Goal: Check status: Check status

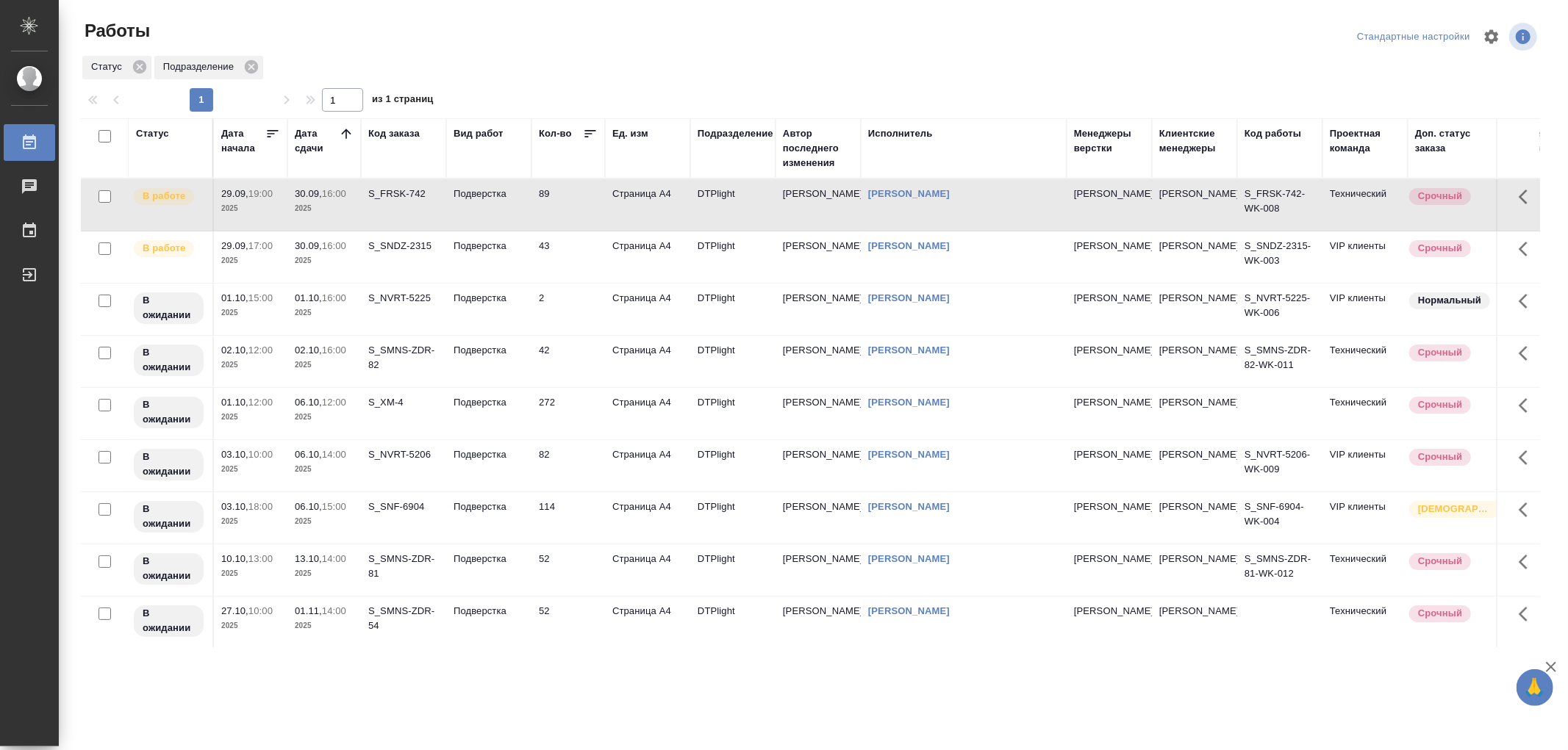
click at [475, 259] on td "Подверстка" at bounding box center [489, 257] width 85 height 51
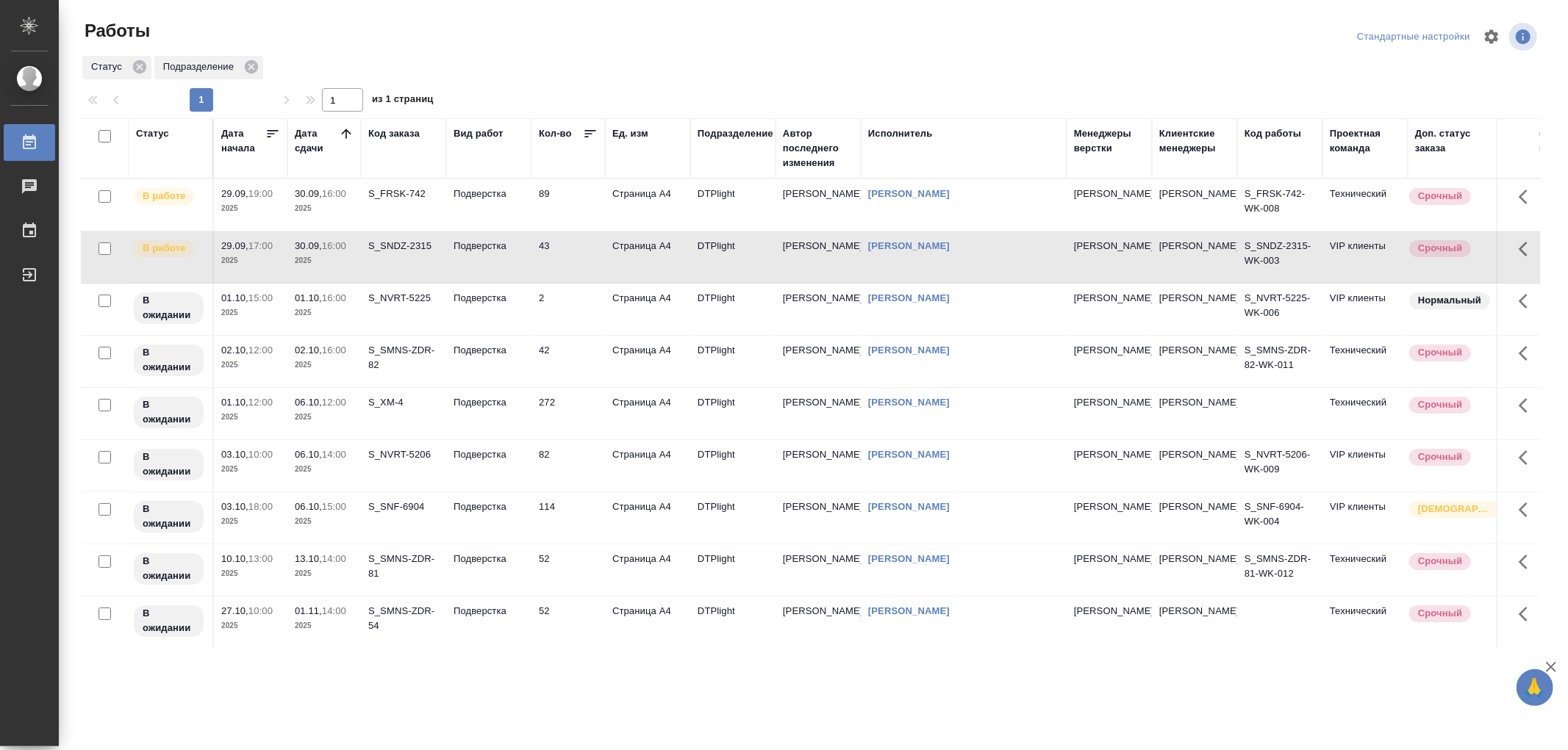
click at [475, 259] on td "Подверстка" at bounding box center [489, 257] width 85 height 51
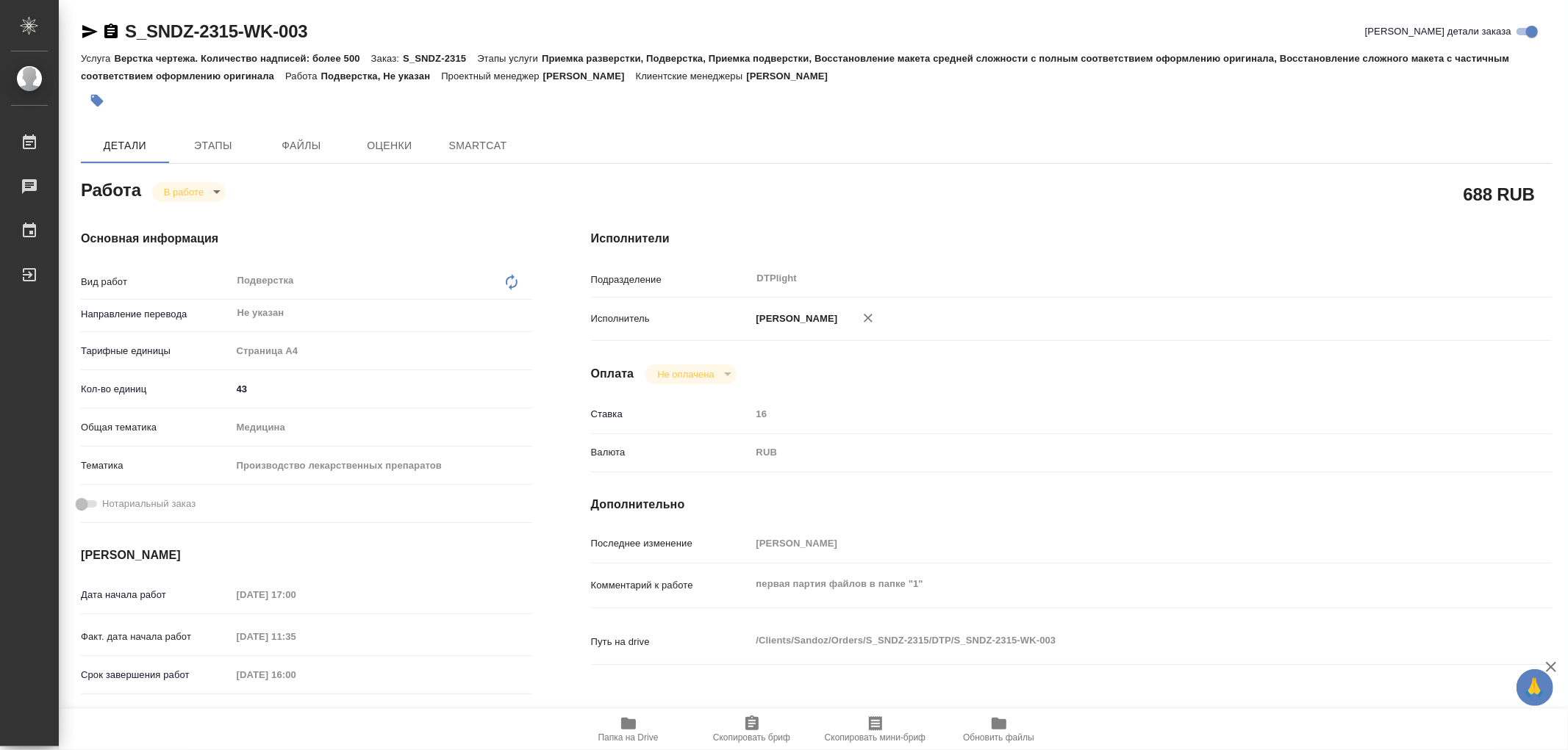
type textarea "x"
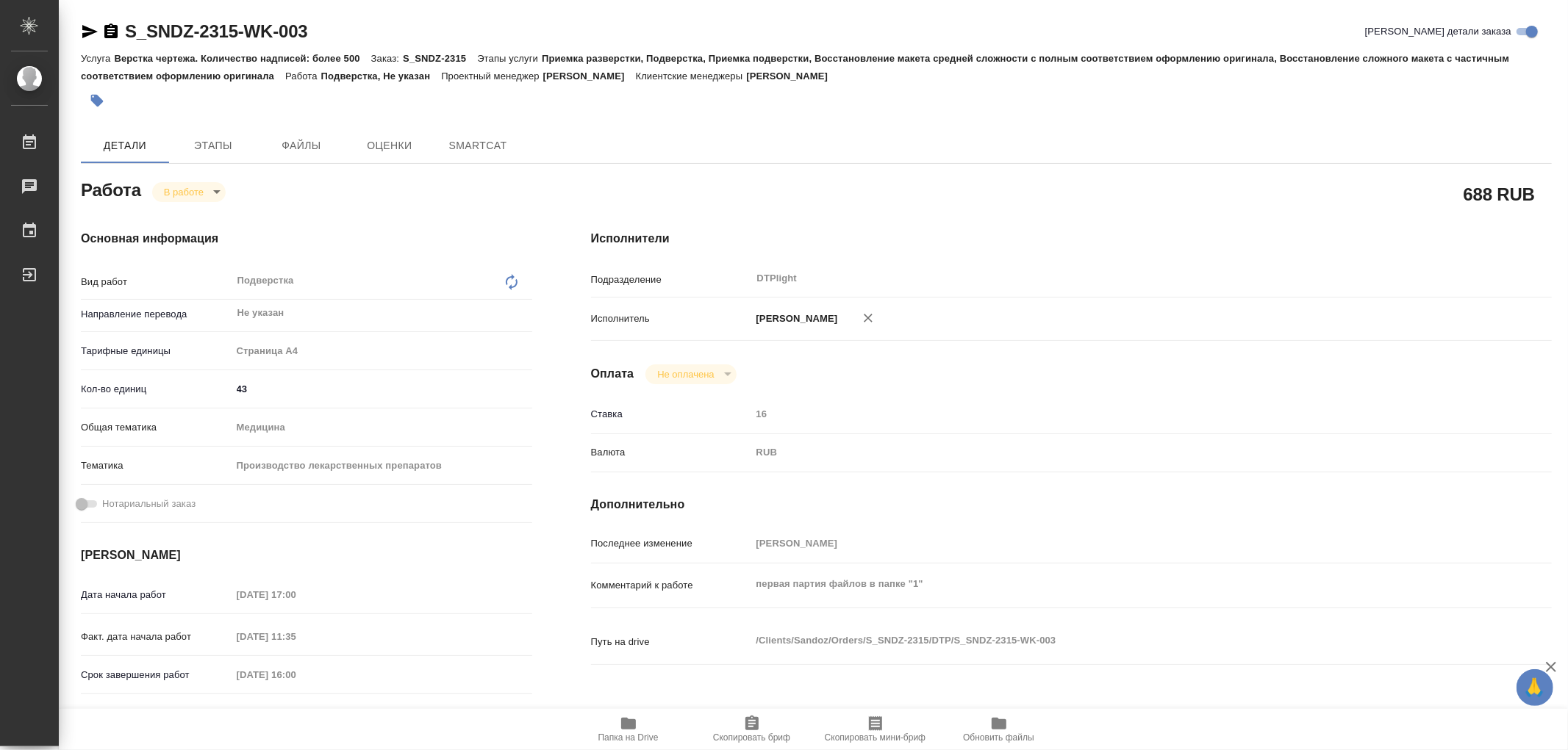
type textarea "x"
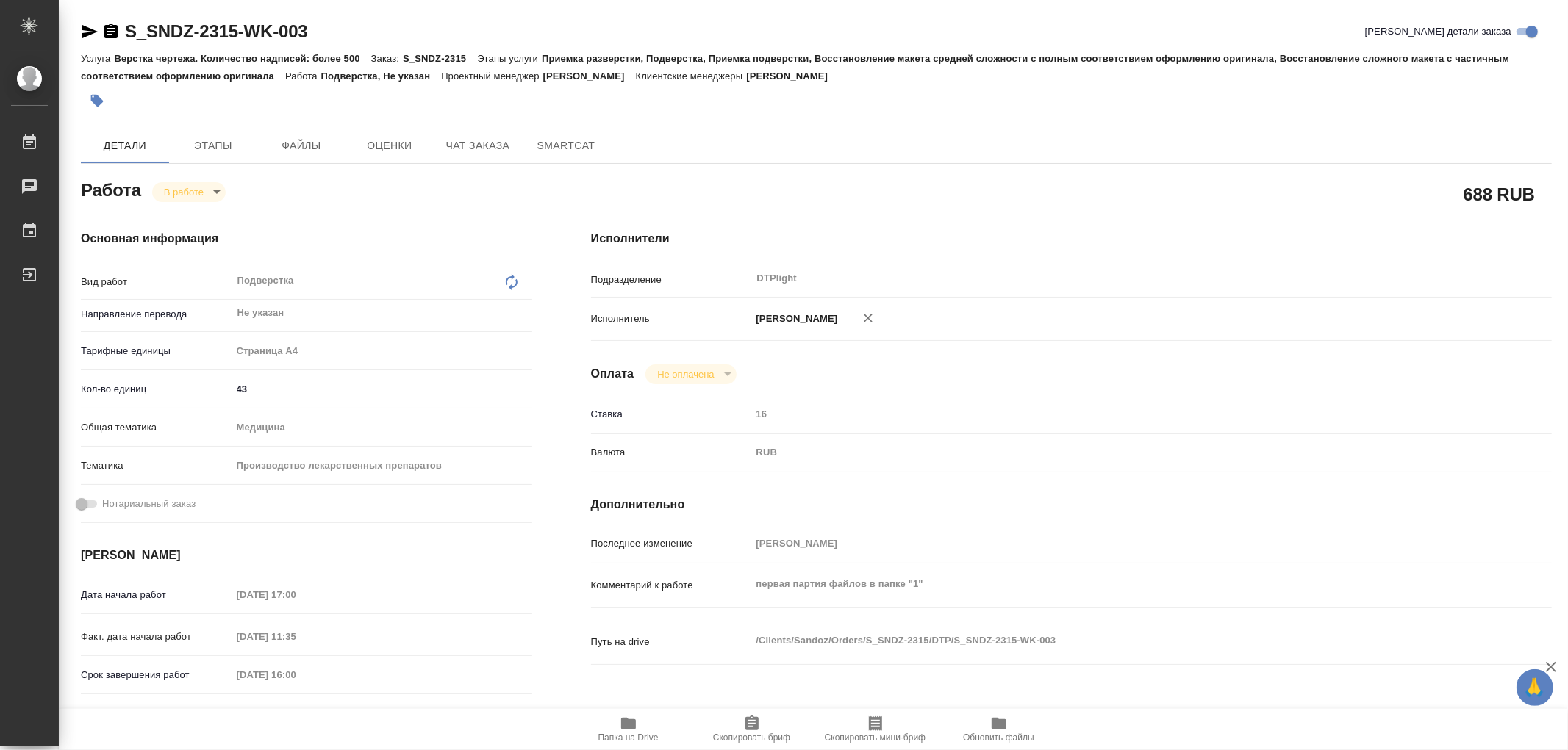
type textarea "x"
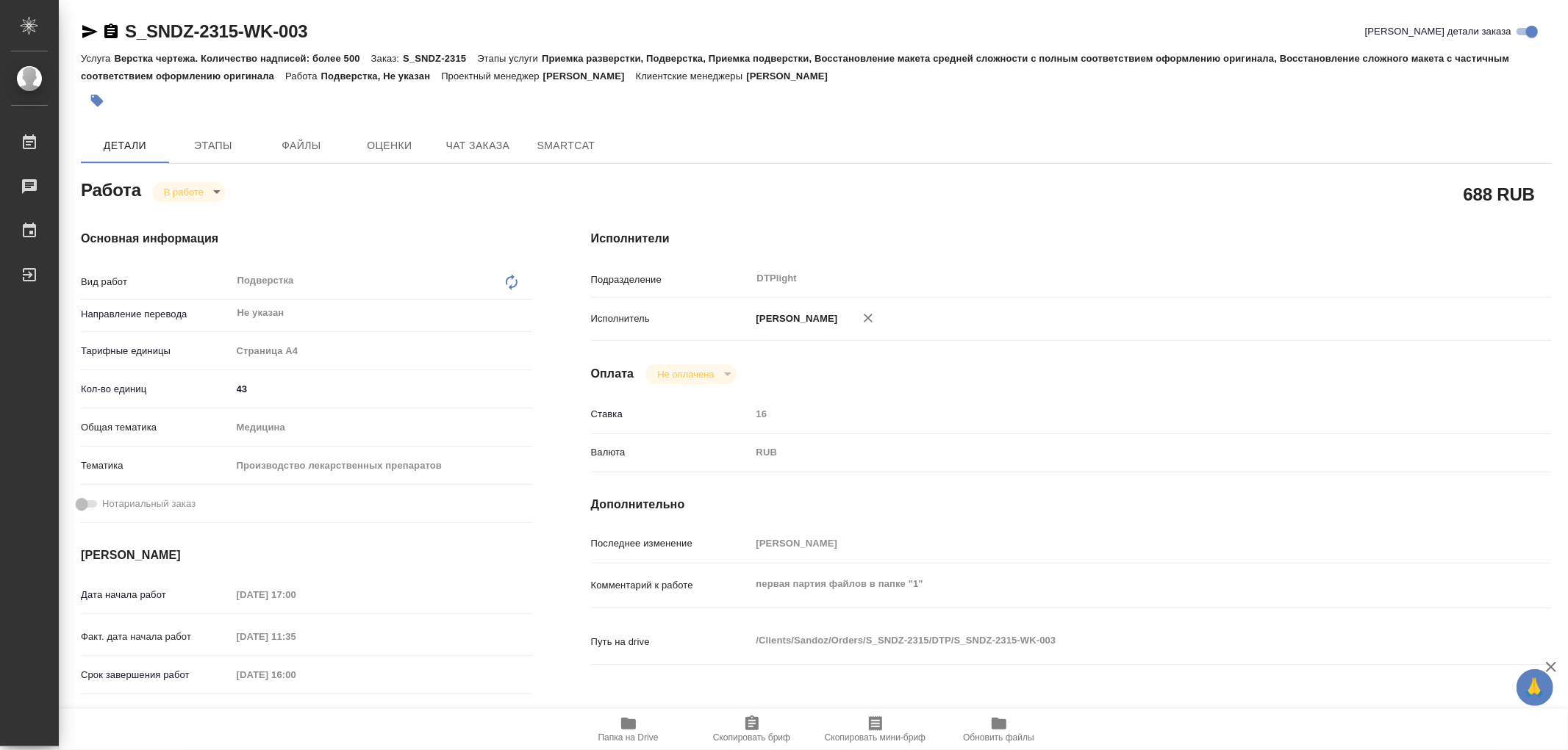
type textarea "x"
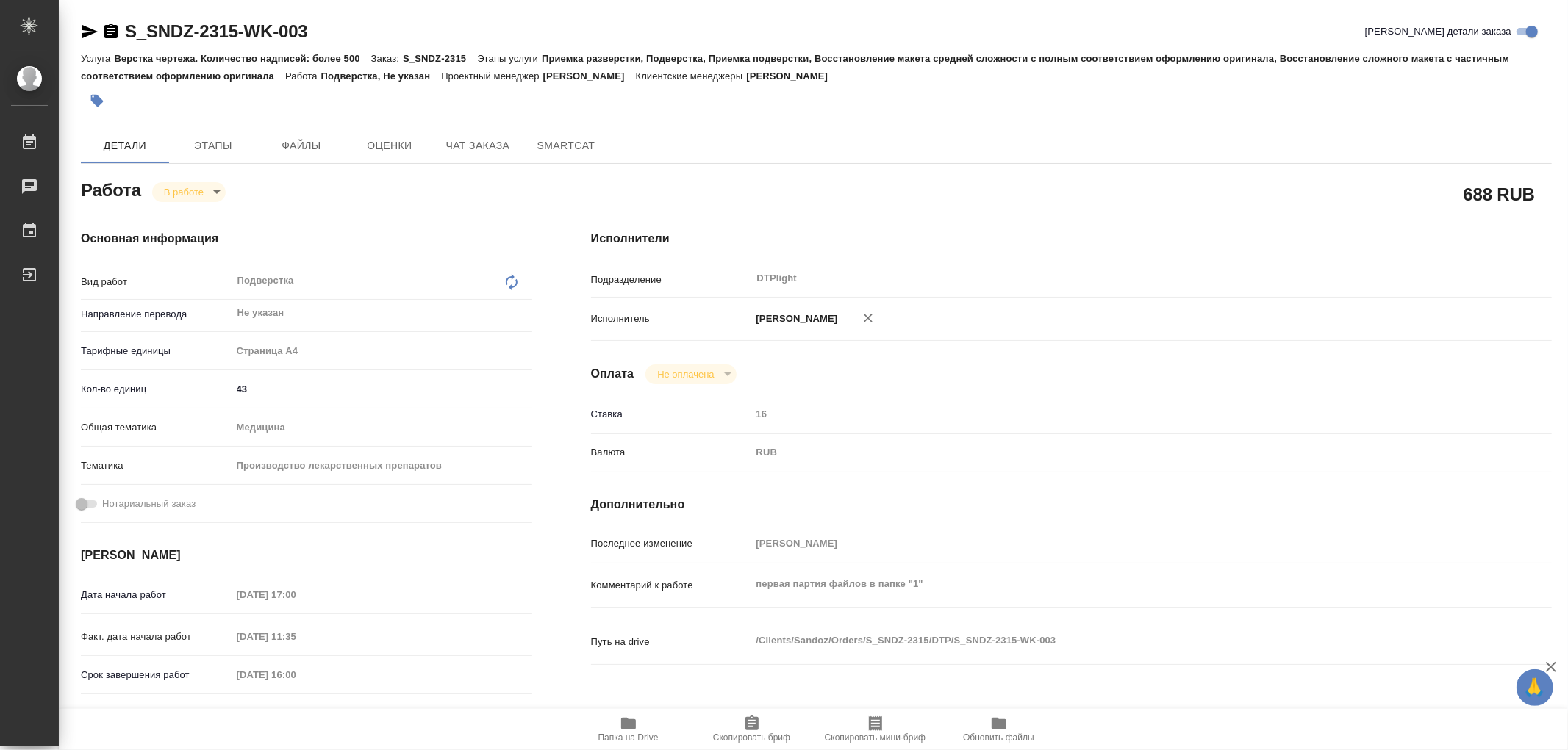
type textarea "x"
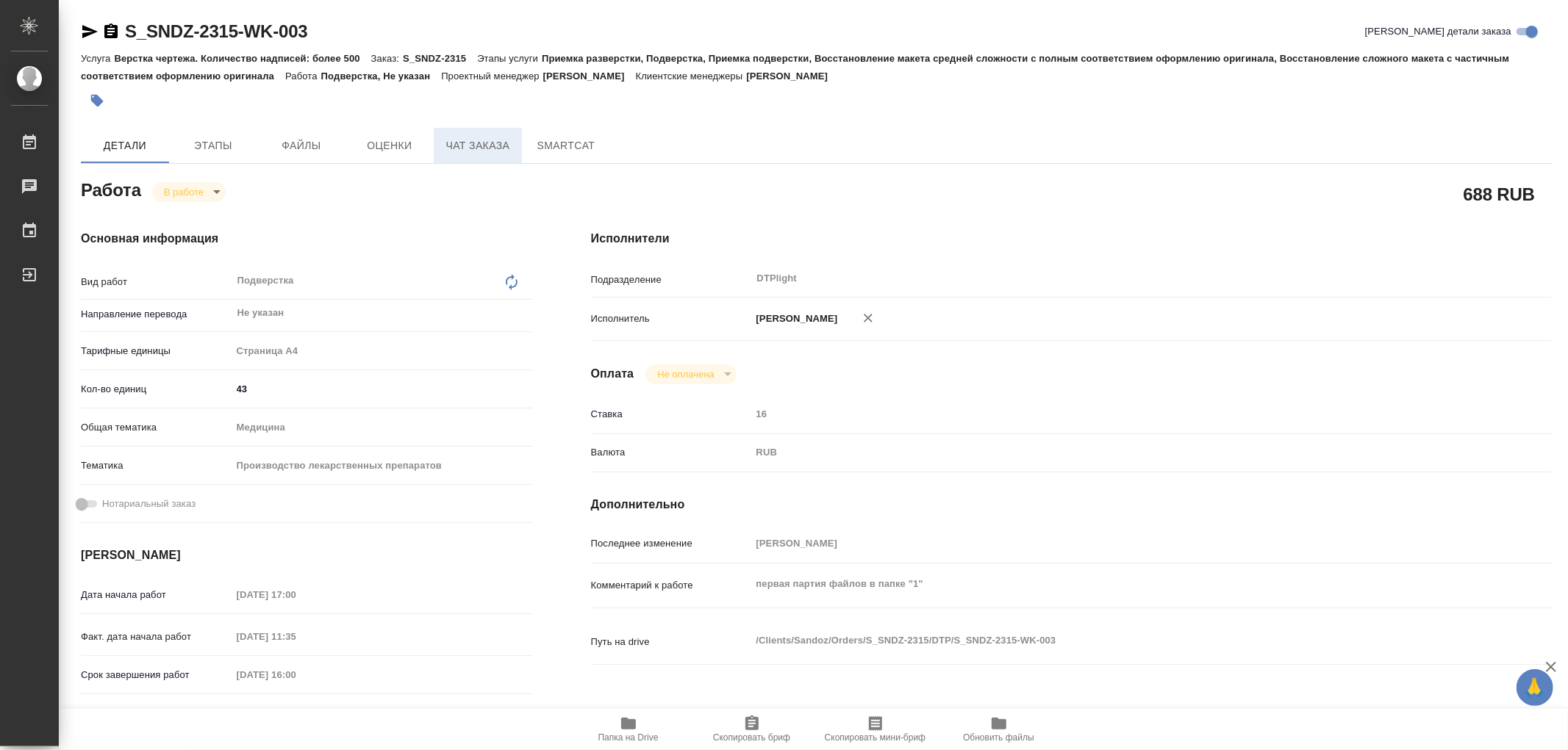
click at [503, 155] on button "Чат заказа" at bounding box center [478, 145] width 88 height 35
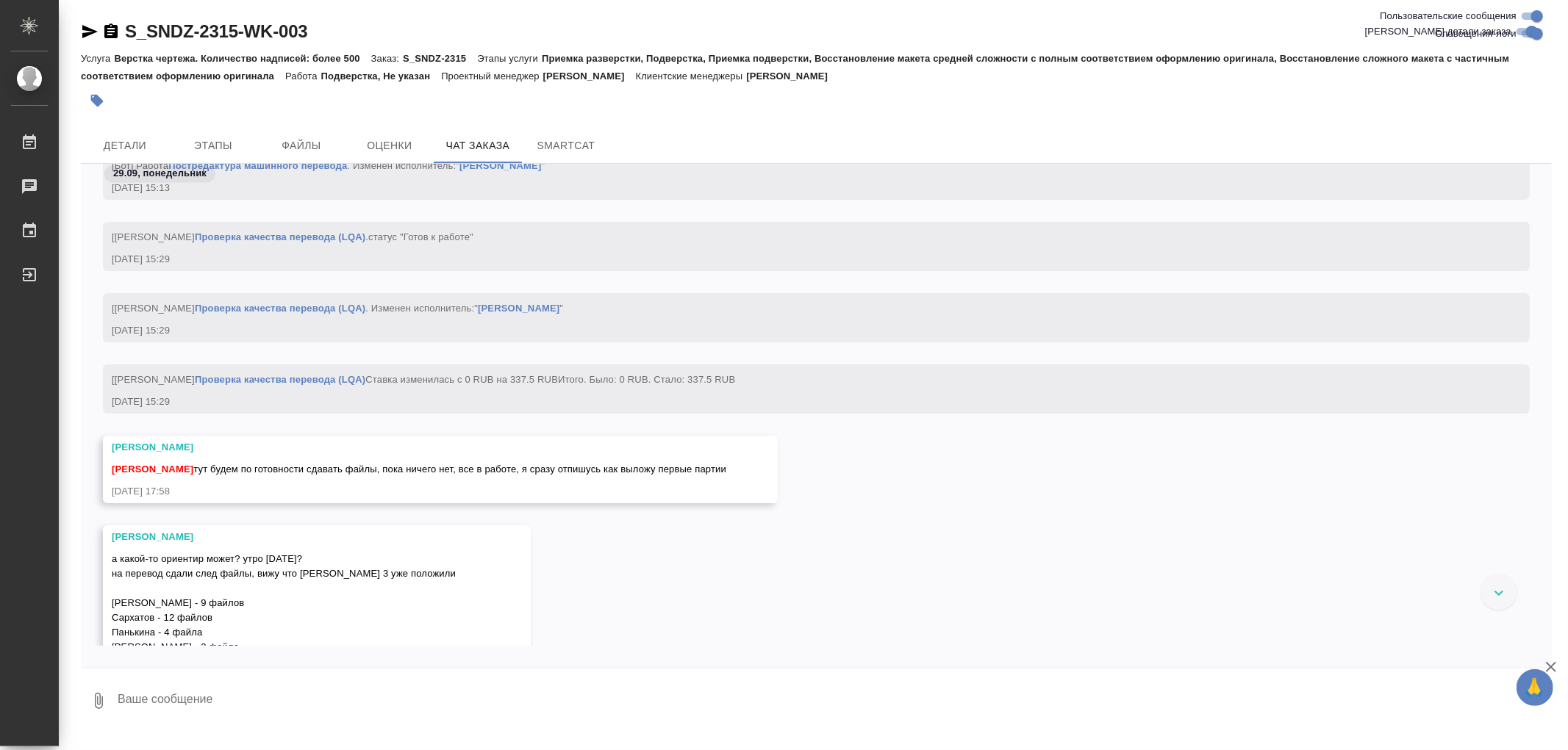
scroll to position [110761, 0]
click at [228, 149] on span "Этапы" at bounding box center [213, 146] width 71 height 19
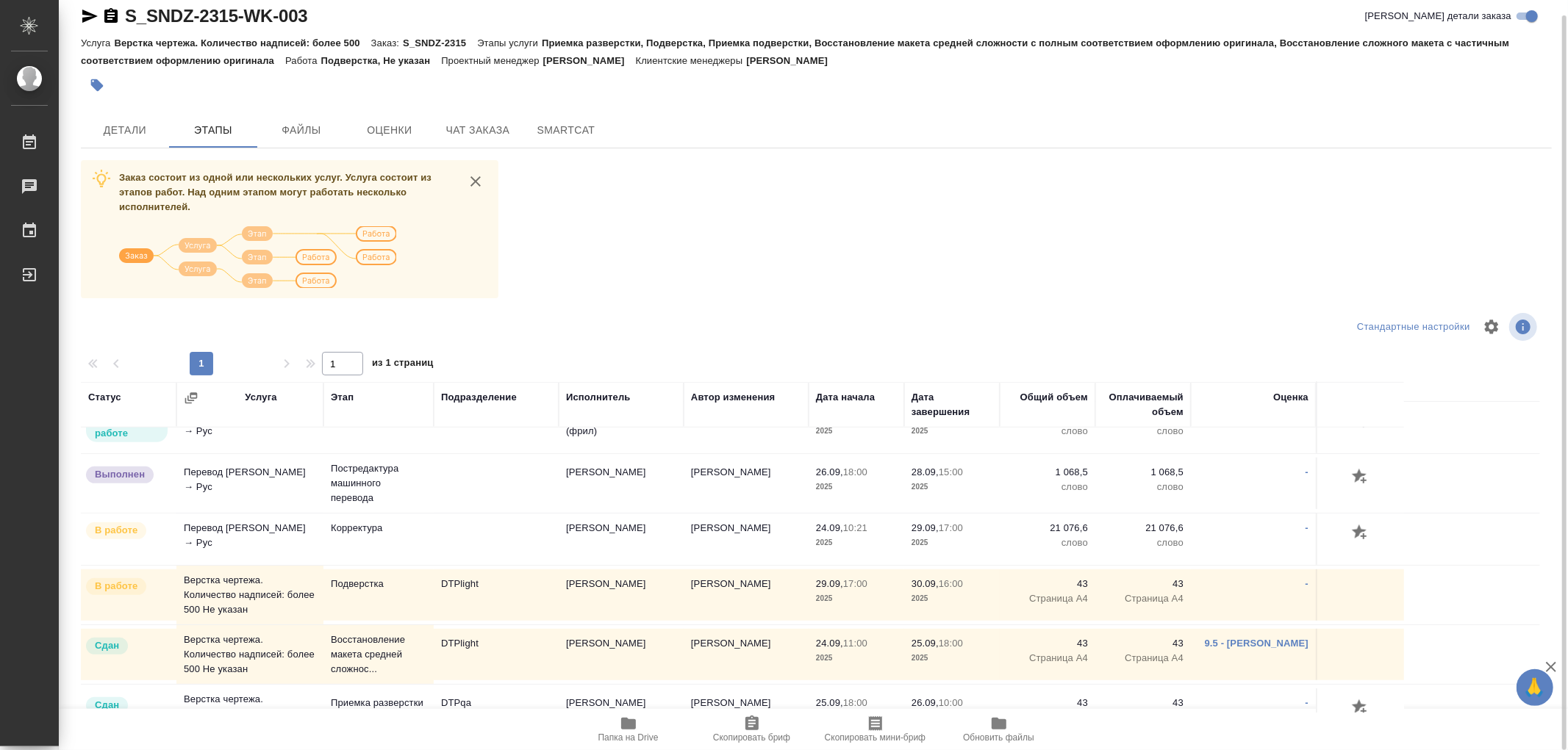
scroll to position [938, 0]
